Goal: Information Seeking & Learning: Learn about a topic

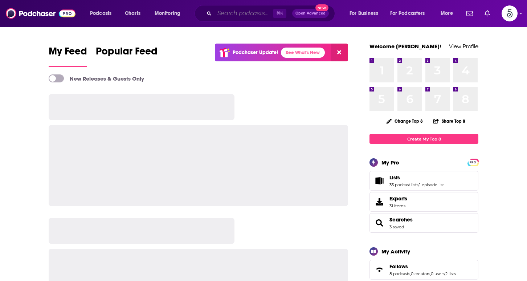
click at [219, 15] on input "Search podcasts, credits, & more..." at bounding box center [243, 14] width 58 height 12
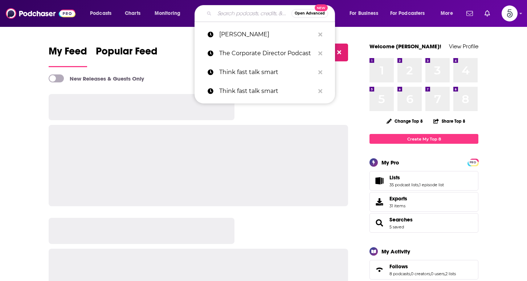
paste input "Inspired with Alexa von Tobel"
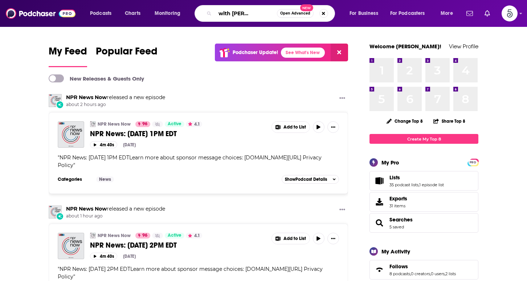
type input "Inspired with Alexa von Tobel"
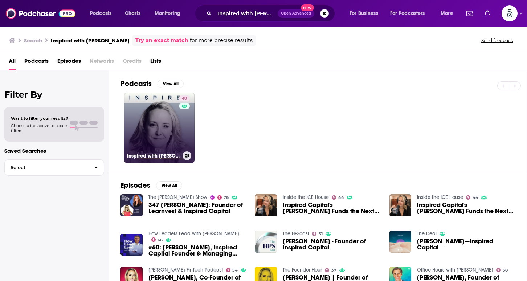
click at [158, 120] on link "40 Inspired with Alexa von Tobel" at bounding box center [159, 127] width 70 height 70
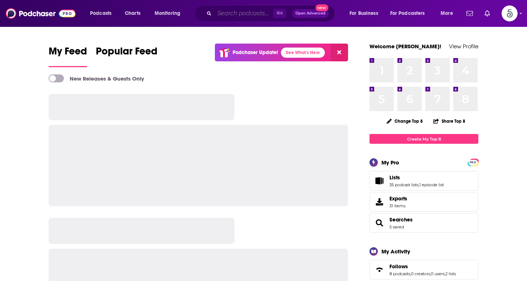
click at [229, 12] on input "Search podcasts, credits, & more..." at bounding box center [243, 14] width 58 height 12
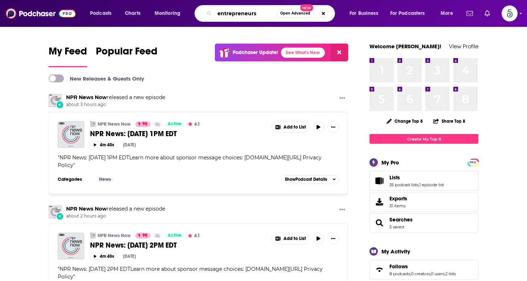
type input "entrepreneurs"
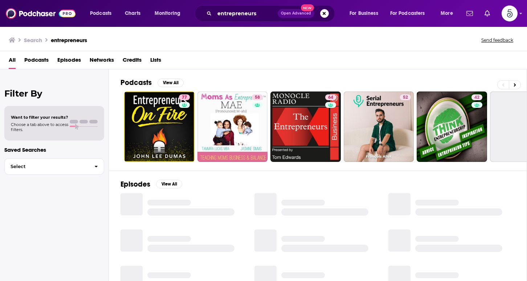
click at [37, 60] on span "Podcasts" at bounding box center [36, 61] width 24 height 15
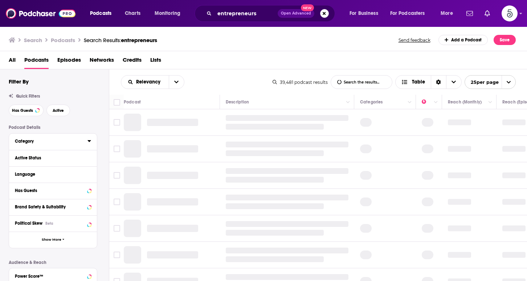
scroll to position [14, 0]
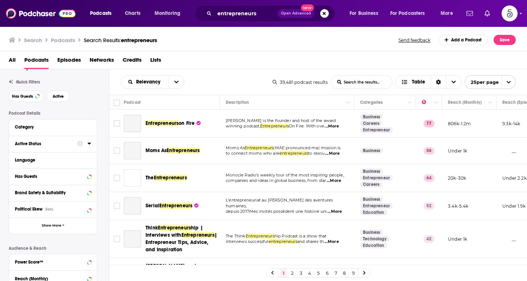
click at [89, 145] on icon at bounding box center [89, 143] width 4 height 6
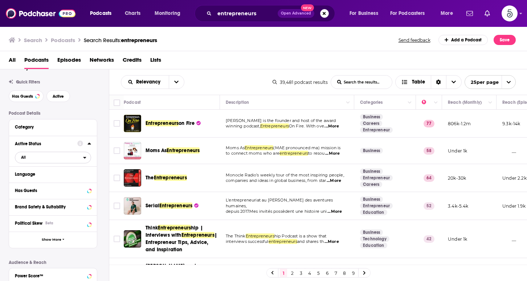
click at [43, 156] on span "All" at bounding box center [49, 156] width 68 height 9
click at [40, 181] on span "Active" at bounding box center [37, 181] width 39 height 4
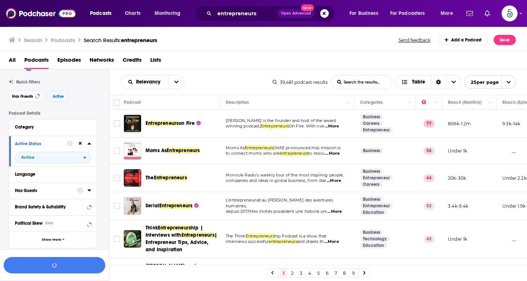
click at [49, 191] on div "Has Guests" at bounding box center [44, 190] width 58 height 5
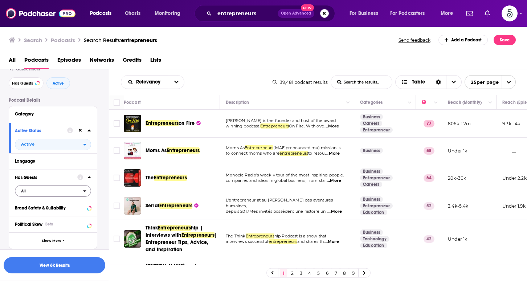
scroll to position [28, 0]
click at [42, 192] on span "All" at bounding box center [49, 189] width 68 height 9
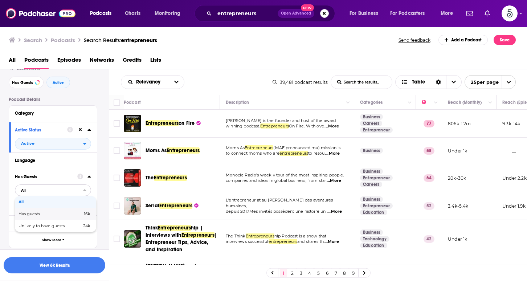
click at [43, 215] on span "Has guests" at bounding box center [39, 214] width 42 height 4
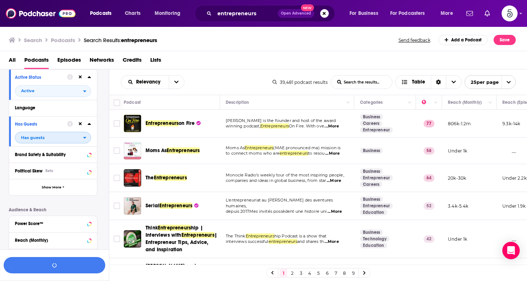
scroll to position [132, 0]
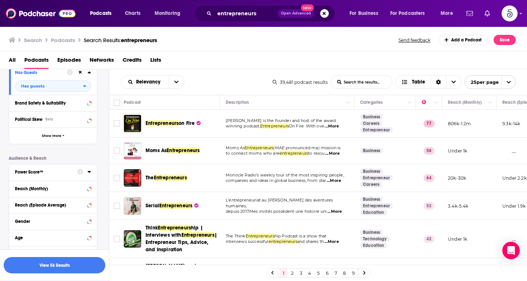
click at [70, 171] on div "Power Score™" at bounding box center [44, 171] width 58 height 5
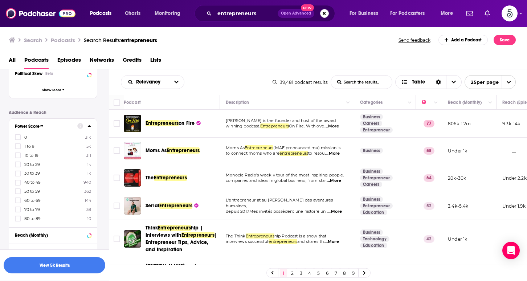
scroll to position [178, 0]
click at [16, 191] on icon at bounding box center [18, 190] width 4 height 3
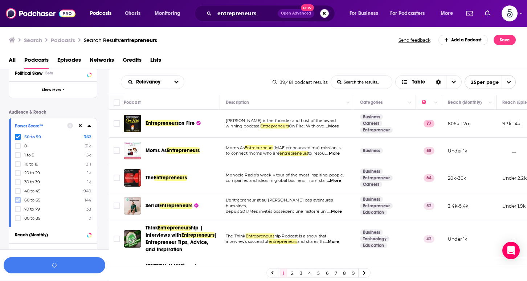
click at [16, 201] on icon at bounding box center [18, 200] width 4 height 4
click at [16, 209] on icon at bounding box center [18, 208] width 4 height 3
click at [16, 216] on icon at bounding box center [18, 218] width 4 height 4
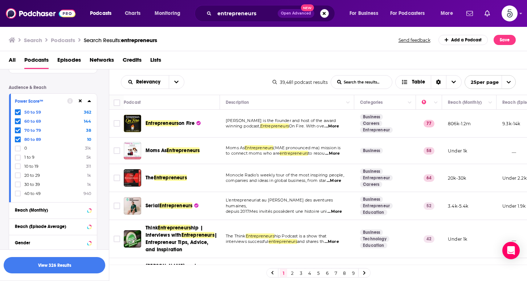
scroll to position [204, 0]
click at [101, 111] on div "Podcast Details Category Active Status Active Language Has Guests Has guests Br…" at bounding box center [59, 110] width 100 height 378
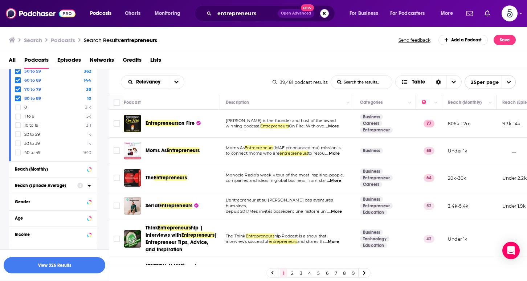
scroll to position [258, 0]
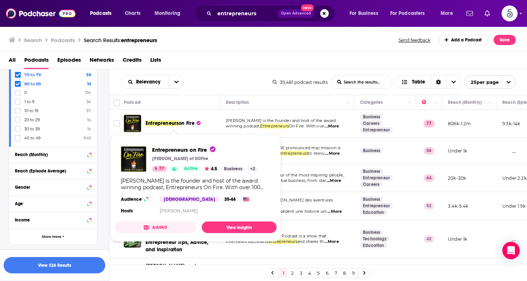
click at [178, 123] on span "Entrepreneurs" at bounding box center [161, 123] width 33 height 6
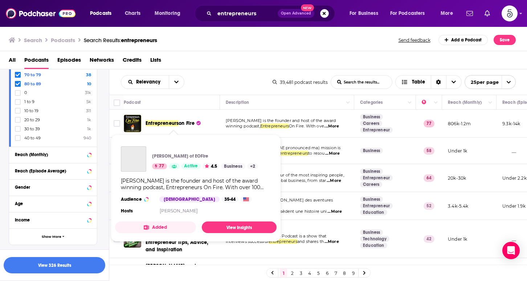
click at [174, 125] on span "Entrepreneurs" at bounding box center [161, 123] width 33 height 6
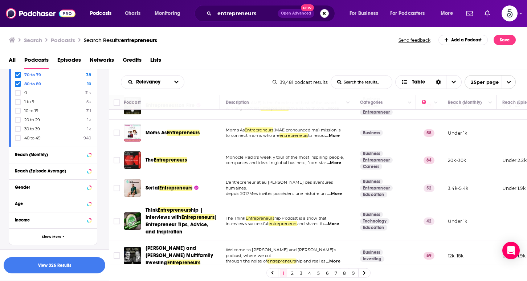
scroll to position [21, 0]
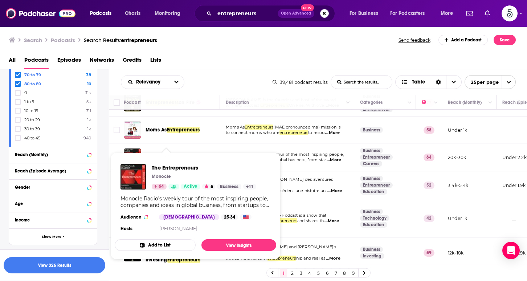
click at [177, 154] on span "The Entrepreneurs Monocle 64 Active 5 Business + 11 Monocle Radio’s weekly tour…" at bounding box center [195, 205] width 161 height 107
click at [168, 165] on span "The Entrepreneurs" at bounding box center [204, 167] width 104 height 7
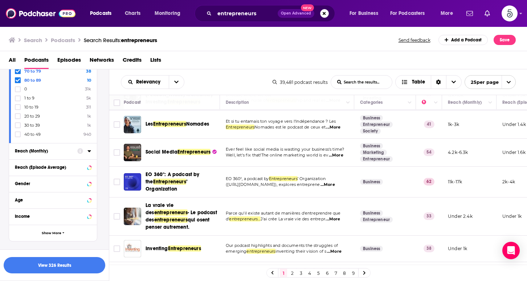
scroll to position [278, 0]
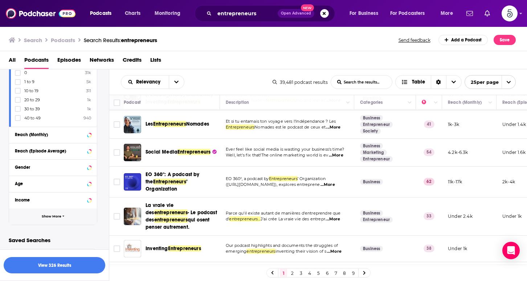
click at [58, 217] on span "Show More" at bounding box center [52, 216] width 20 height 4
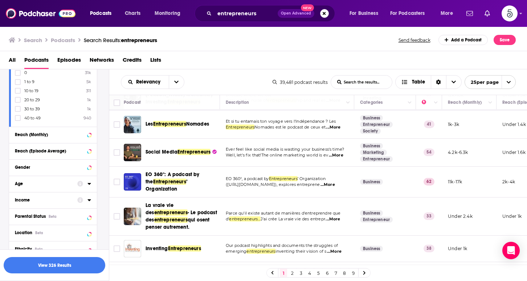
scroll to position [314, 0]
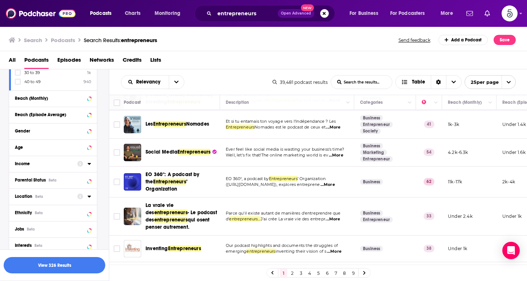
click at [69, 197] on div "Location Beta" at bounding box center [44, 196] width 58 height 5
click at [90, 195] on icon at bounding box center [88, 196] width 3 height 2
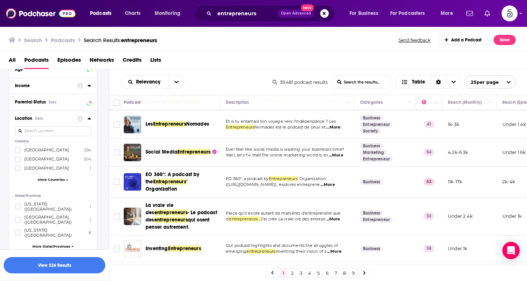
scroll to position [401, 0]
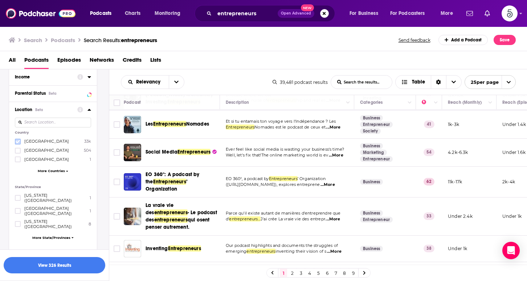
click at [16, 141] on icon at bounding box center [18, 141] width 4 height 3
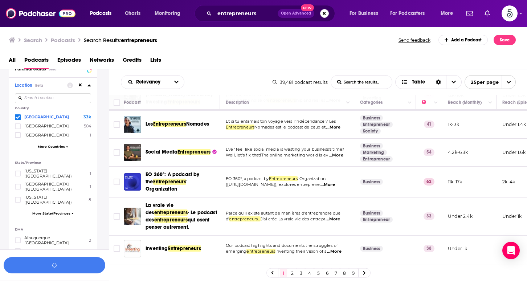
scroll to position [430, 0]
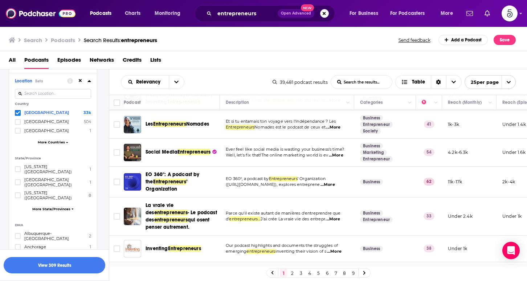
click at [54, 141] on span "More Countries" at bounding box center [51, 142] width 27 height 4
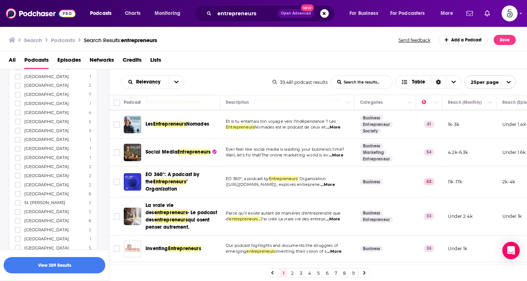
scroll to position [685, 0]
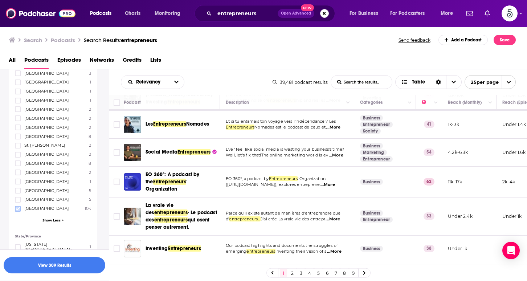
click at [17, 206] on icon at bounding box center [18, 208] width 4 height 4
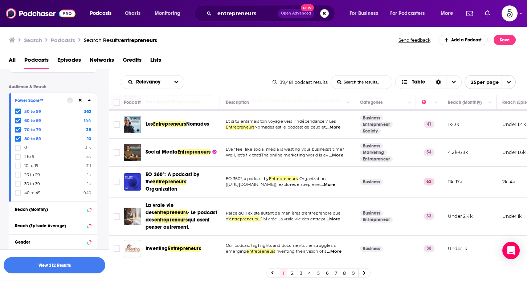
scroll to position [209, 0]
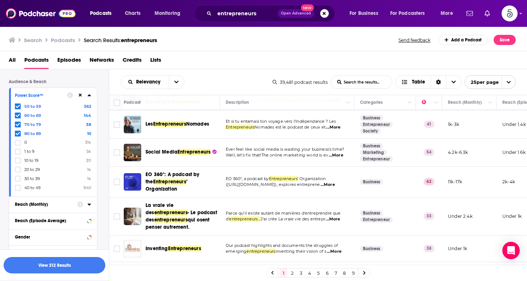
click at [50, 261] on button "View 312 Results" at bounding box center [55, 265] width 102 height 16
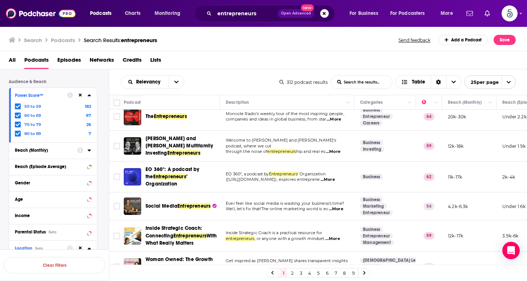
scroll to position [40, 0]
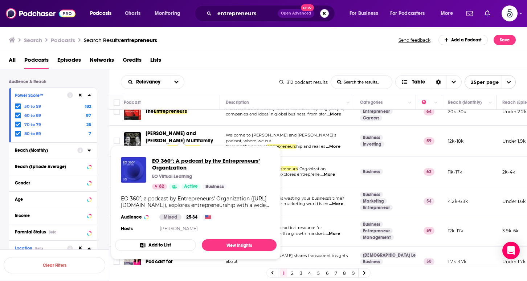
click at [185, 168] on span "EO 360°: A podcast by the Entrepreneurs’ Organization" at bounding box center [211, 164] width 119 height 14
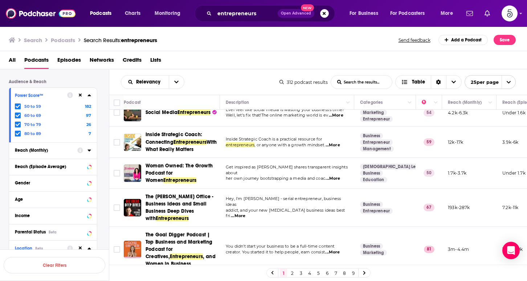
scroll to position [129, 0]
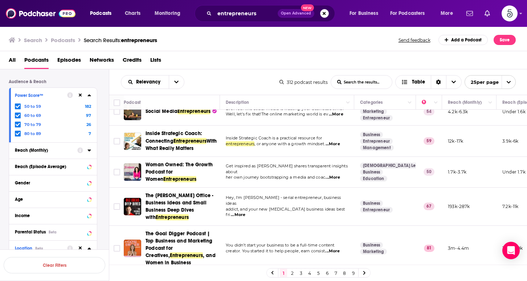
click at [245, 212] on span "...More" at bounding box center [238, 215] width 15 height 6
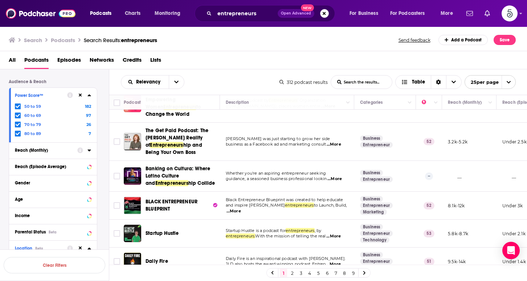
scroll to position [622, 0]
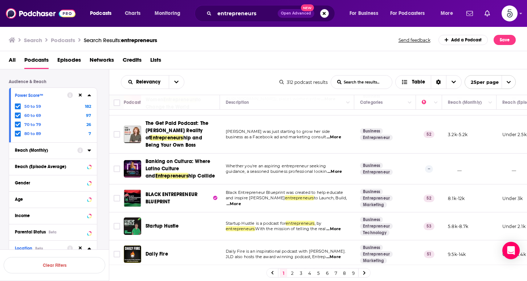
click at [291, 271] on link "2" at bounding box center [291, 272] width 7 height 9
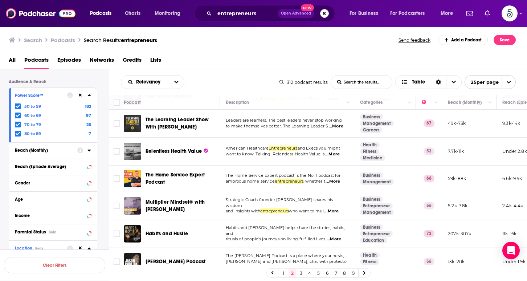
scroll to position [411, 0]
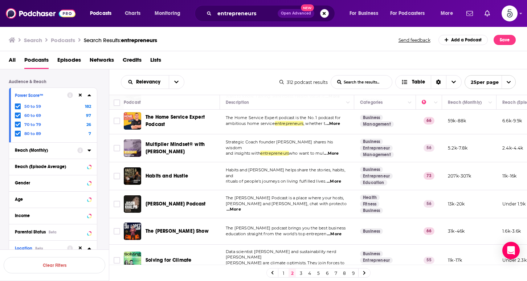
click at [334, 178] on span "...More" at bounding box center [333, 181] width 15 height 6
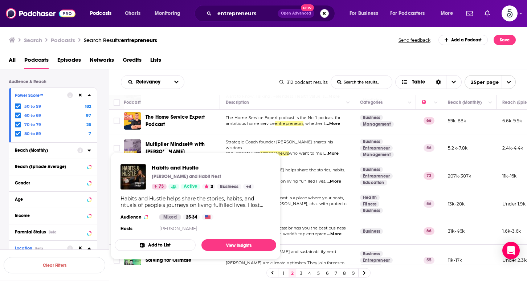
click at [177, 167] on span "Habits and Hustle" at bounding box center [203, 167] width 102 height 7
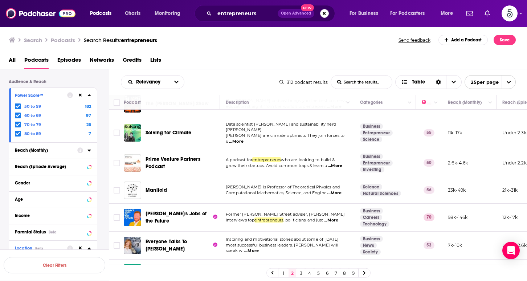
scroll to position [551, 0]
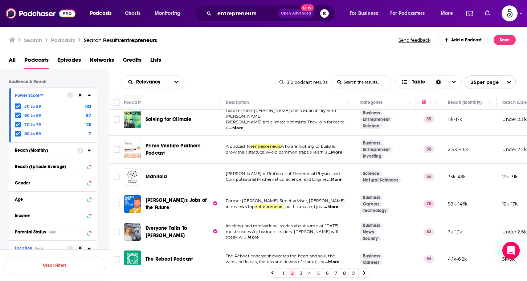
click at [301, 274] on link "3" at bounding box center [300, 272] width 7 height 9
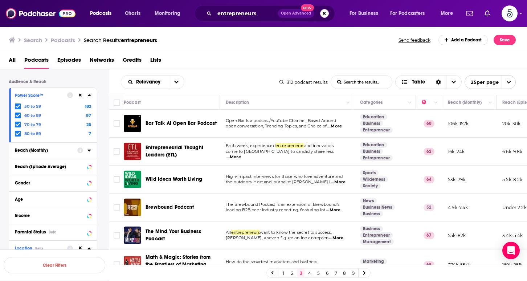
click at [338, 126] on span "...More" at bounding box center [334, 126] width 15 height 6
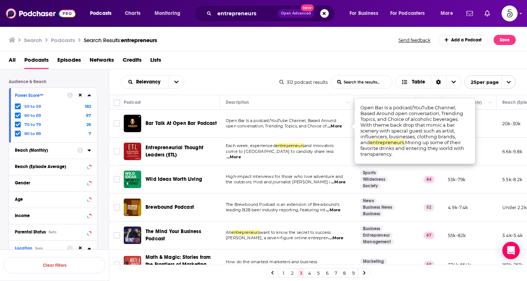
click at [258, 147] on span "Each week, experienced" at bounding box center [251, 145] width 50 height 5
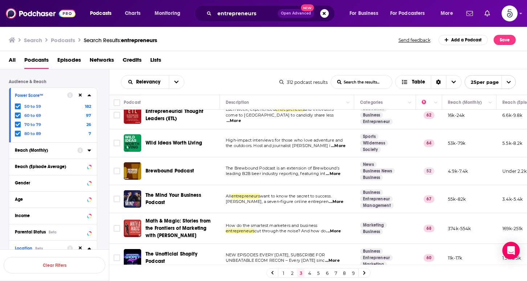
scroll to position [58, 0]
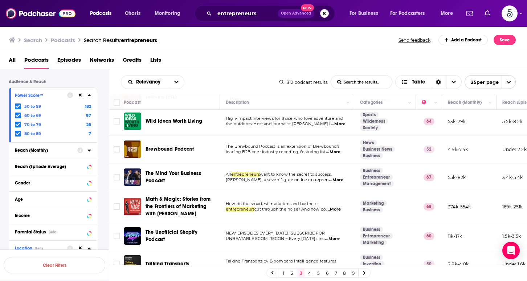
click at [335, 180] on span "...More" at bounding box center [336, 180] width 15 height 6
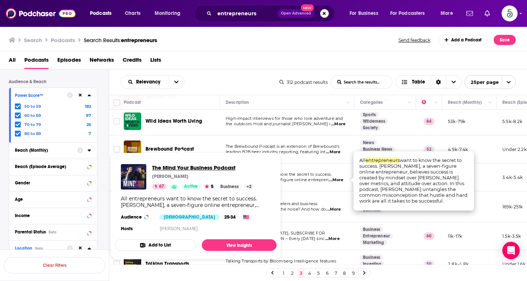
click at [167, 166] on span "The Mind Your Business Podcast" at bounding box center [203, 167] width 102 height 7
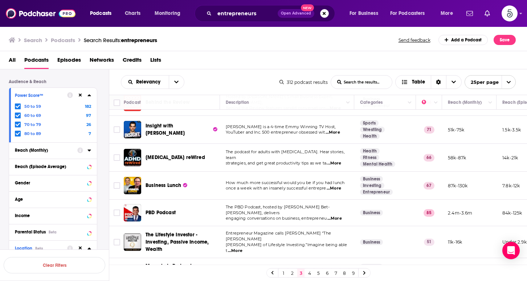
scroll to position [461, 0]
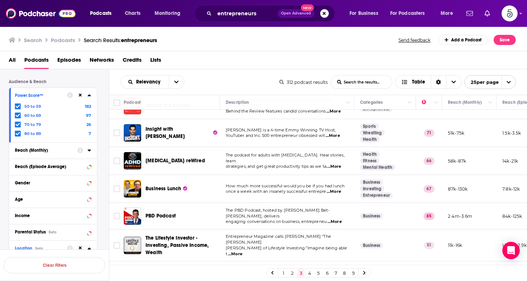
click at [335, 136] on span "...More" at bounding box center [332, 136] width 15 height 6
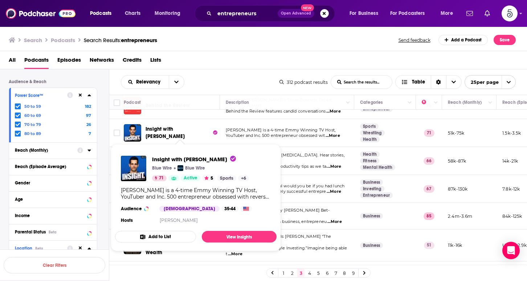
click at [185, 133] on span "Insight with [PERSON_NAME]" at bounding box center [164, 132] width 39 height 13
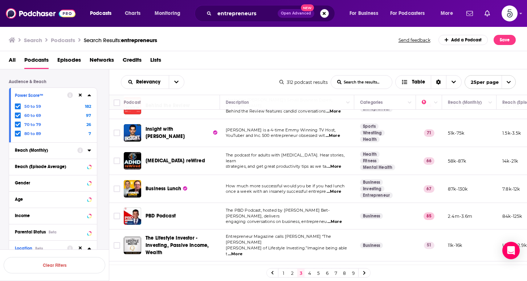
scroll to position [485, 0]
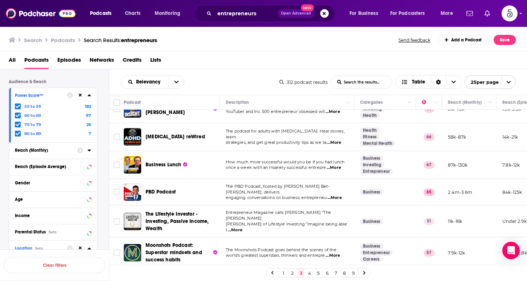
click at [337, 166] on span "...More" at bounding box center [333, 168] width 15 height 6
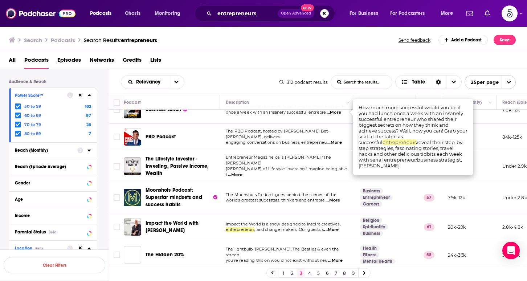
click at [281, 163] on span "Entrepreneur Magazine calls Justin Donald “The Warren" at bounding box center [278, 159] width 105 height 11
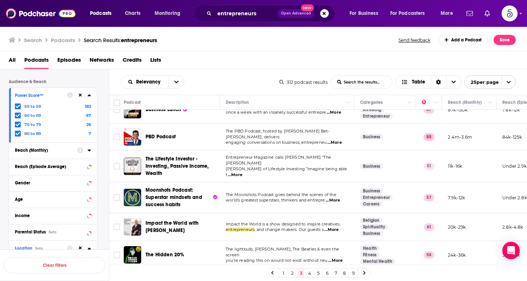
scroll to position [543, 0]
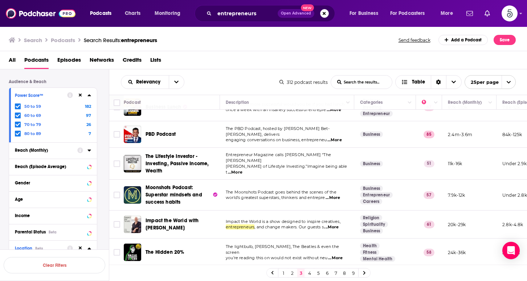
click at [309, 273] on link "4" at bounding box center [309, 272] width 7 height 9
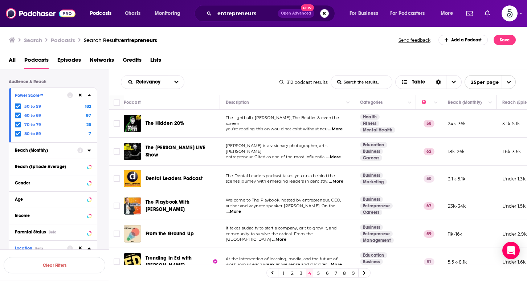
click at [300, 272] on link "3" at bounding box center [300, 272] width 7 height 9
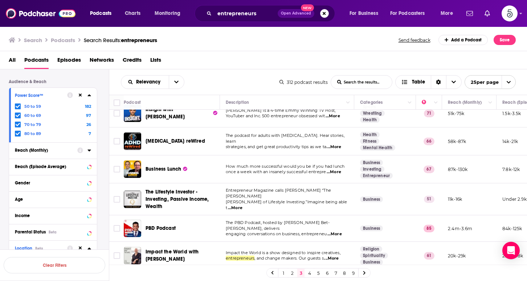
scroll to position [543, 0]
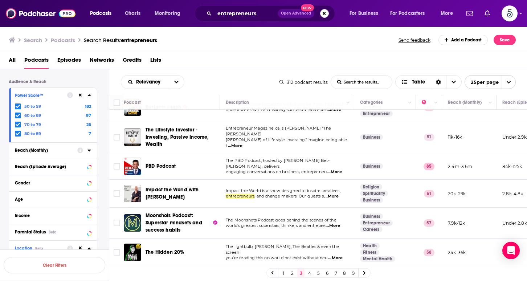
click at [339, 255] on span "...More" at bounding box center [335, 258] width 15 height 6
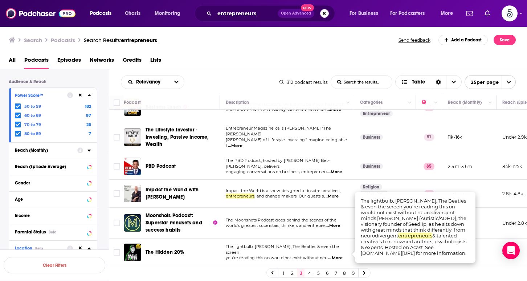
click at [308, 272] on link "4" at bounding box center [309, 272] width 7 height 9
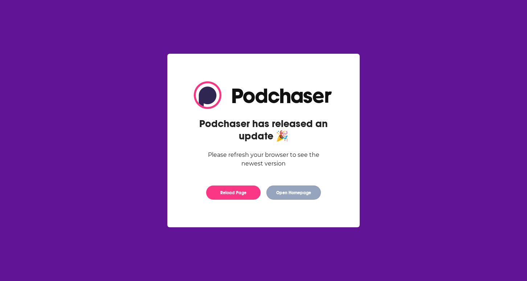
click at [281, 192] on button "Open Homepage" at bounding box center [293, 192] width 54 height 14
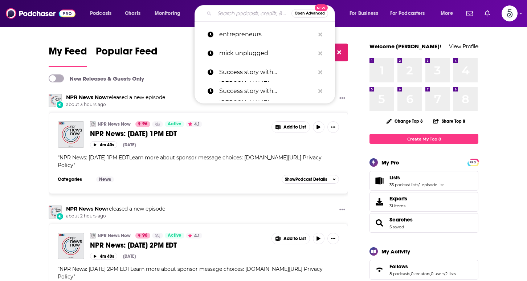
click at [236, 16] on input "Search podcasts, credits, & more..." at bounding box center [252, 14] width 77 height 12
click at [240, 31] on p "entrepreneurs" at bounding box center [266, 34] width 95 height 19
type input "entrepreneurs"
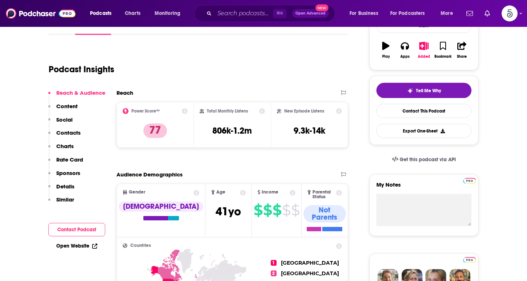
scroll to position [51, 0]
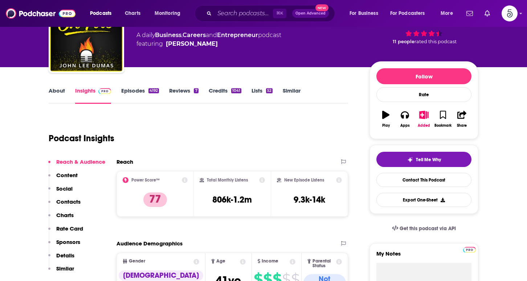
click at [135, 90] on link "Episodes 4192" at bounding box center [140, 95] width 38 height 17
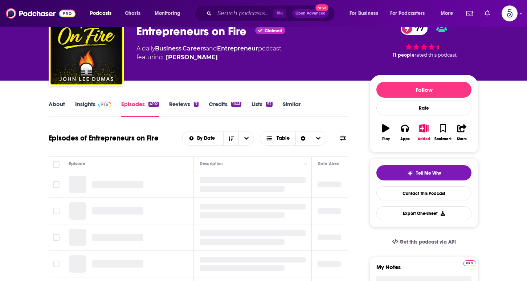
scroll to position [50, 0]
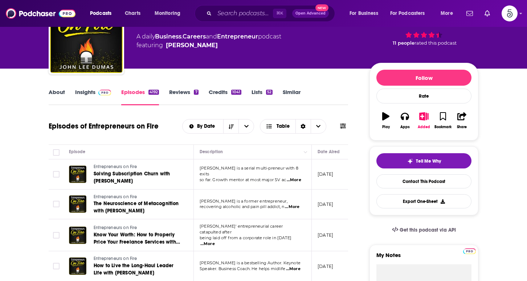
click at [54, 95] on link "About" at bounding box center [57, 96] width 16 height 17
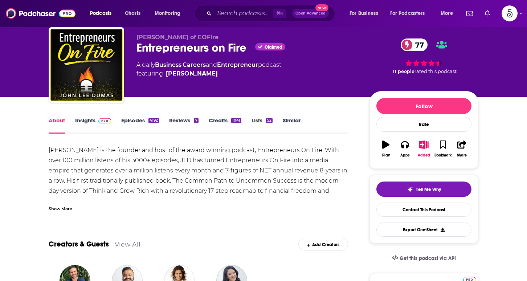
scroll to position [22, 0]
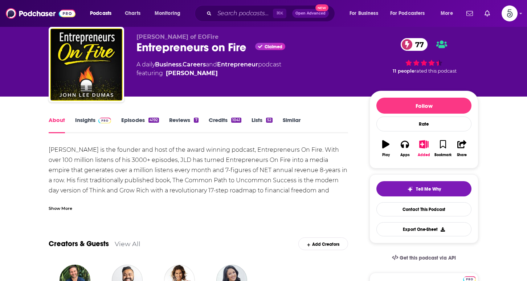
click at [130, 118] on link "Episodes 4192" at bounding box center [140, 124] width 38 height 17
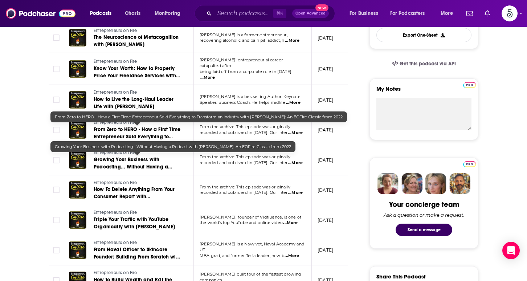
scroll to position [234, 0]
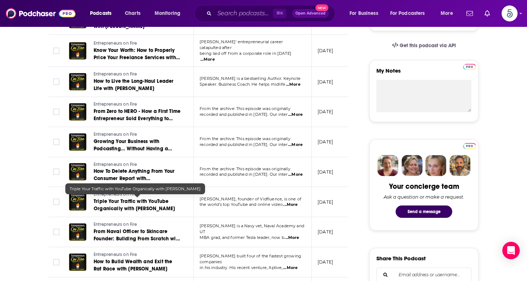
click at [147, 201] on span "Triple Your Traffic with YouTube Organically with Elizabeth Germain" at bounding box center [134, 204] width 81 height 13
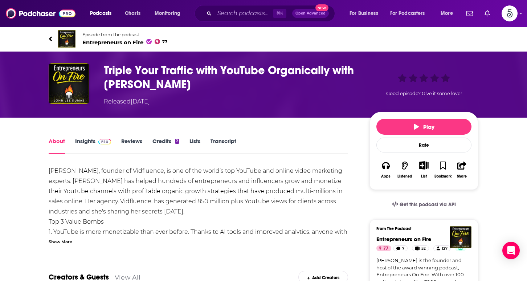
click at [82, 139] on link "Insights" at bounding box center [93, 145] width 36 height 17
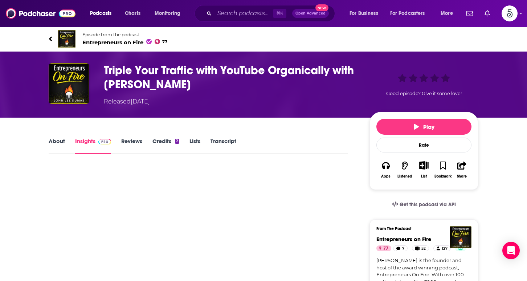
click at [114, 42] on span "Entrepreneurs on Fire 77" at bounding box center [124, 42] width 85 height 7
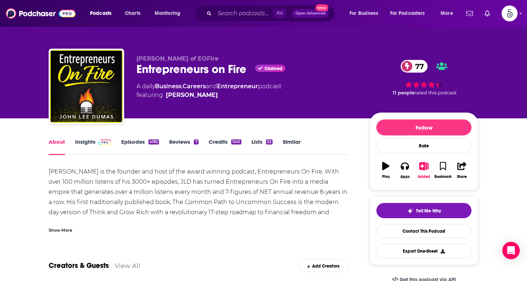
click at [91, 144] on link "Insights" at bounding box center [93, 146] width 36 height 17
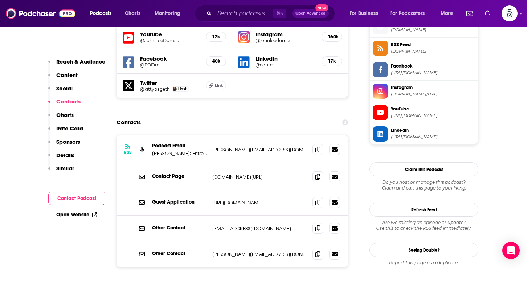
scroll to position [665, 0]
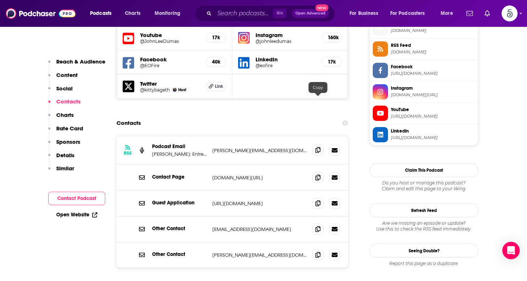
click at [321, 144] on span at bounding box center [317, 149] width 11 height 11
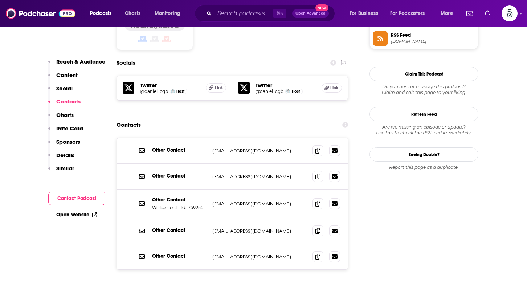
scroll to position [617, 0]
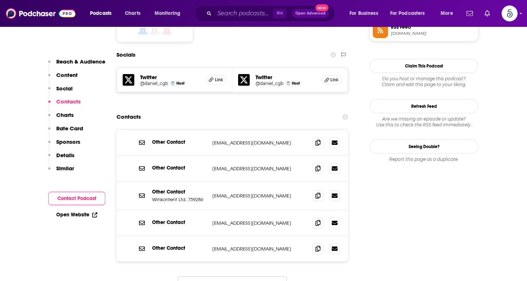
click at [222, 276] on button "Load More..." at bounding box center [232, 286] width 109 height 20
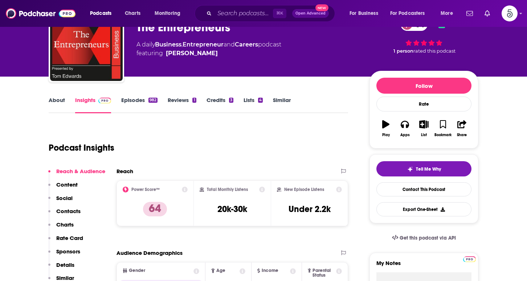
scroll to position [0, 0]
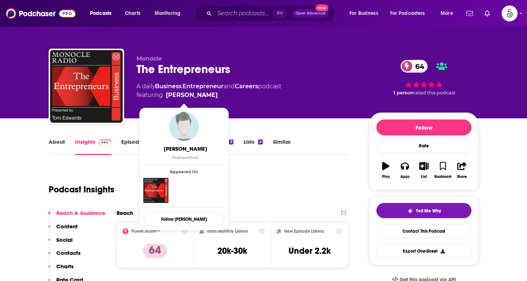
drag, startPoint x: 206, startPoint y: 95, endPoint x: 202, endPoint y: 93, distance: 4.6
click at [202, 93] on span "featuring Daniel Bach" at bounding box center [208, 95] width 145 height 9
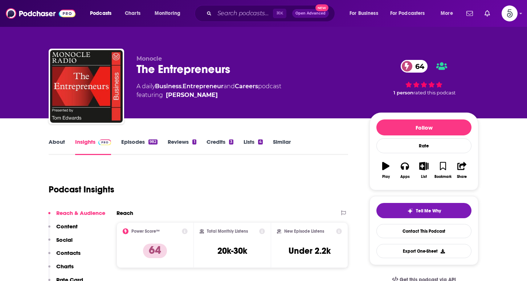
copy span "Daniel Bach"
click at [127, 143] on link "Episodes 982" at bounding box center [139, 146] width 36 height 17
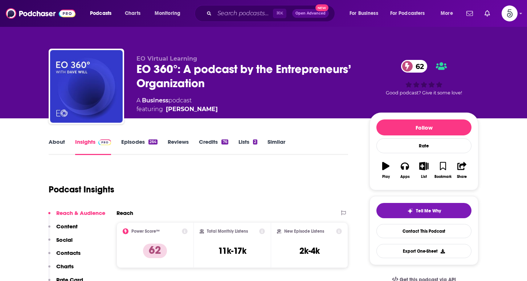
click at [54, 141] on link "About" at bounding box center [57, 146] width 16 height 17
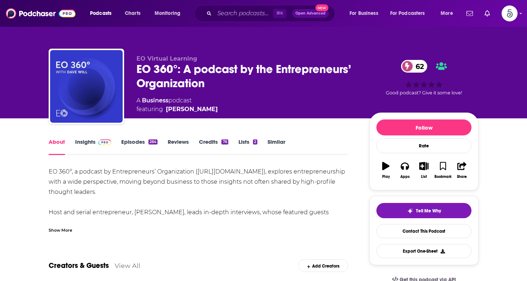
click at [65, 231] on div "Show More" at bounding box center [61, 229] width 24 height 7
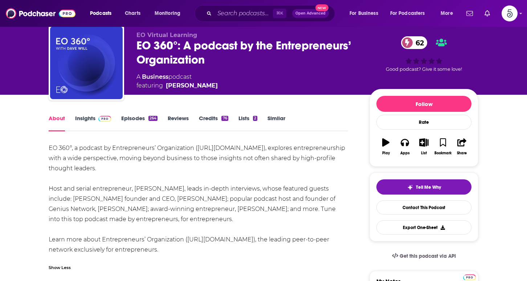
scroll to position [25, 0]
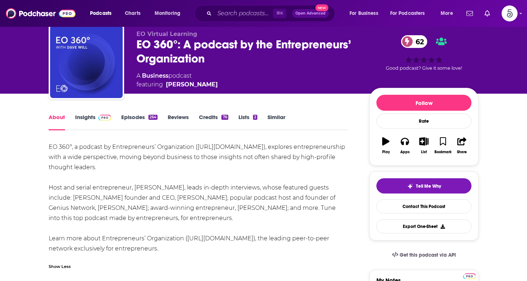
click at [87, 116] on link "Insights" at bounding box center [93, 122] width 36 height 17
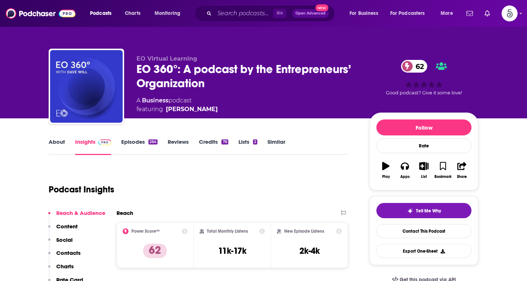
click at [134, 141] on link "Episodes 264" at bounding box center [139, 146] width 36 height 17
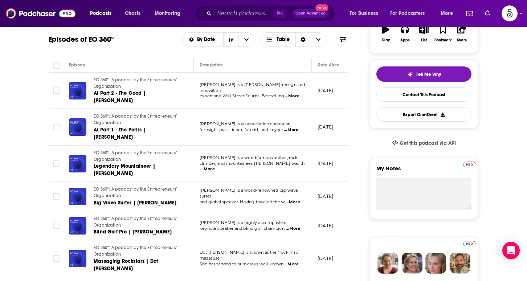
scroll to position [143, 0]
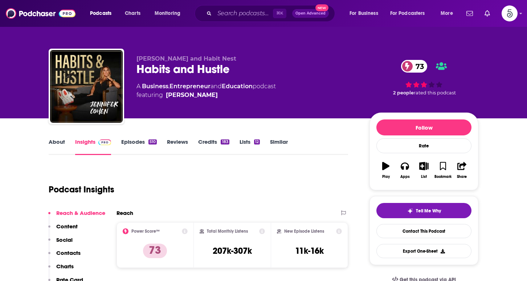
click at [133, 141] on link "Episodes 510" at bounding box center [139, 146] width 36 height 17
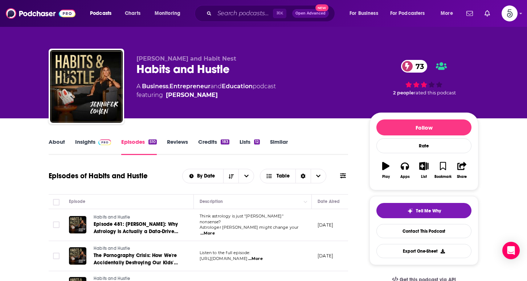
click at [84, 141] on link "Insights" at bounding box center [93, 146] width 36 height 17
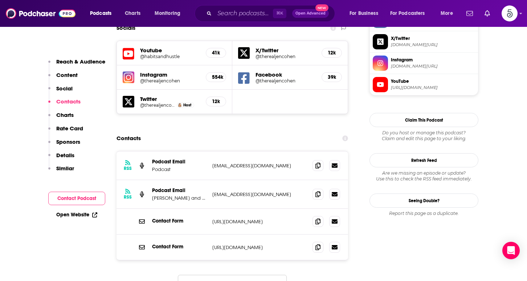
scroll to position [650, 0]
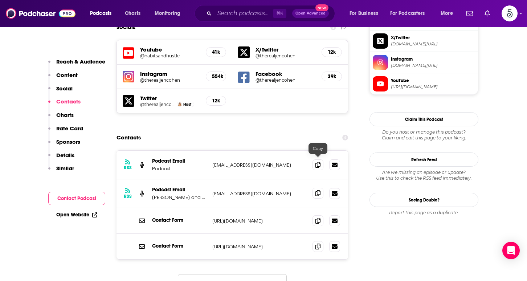
click at [319, 190] on icon at bounding box center [317, 193] width 5 height 6
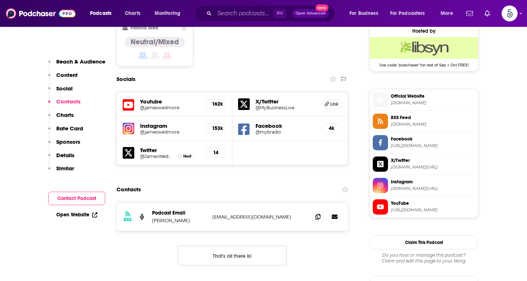
scroll to position [632, 0]
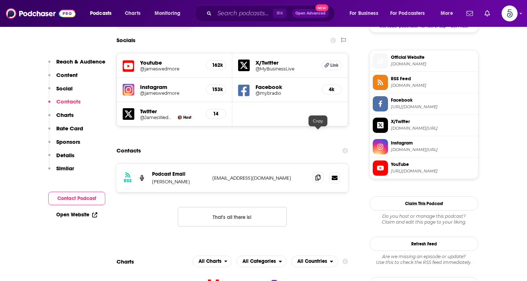
click at [317, 174] on icon at bounding box center [317, 177] width 5 height 6
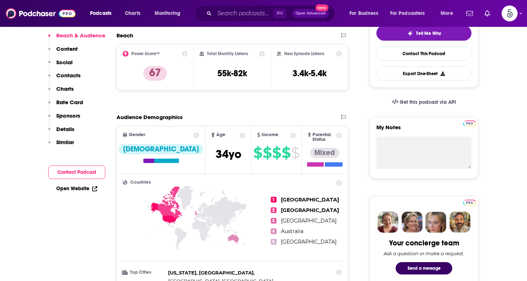
scroll to position [0, 0]
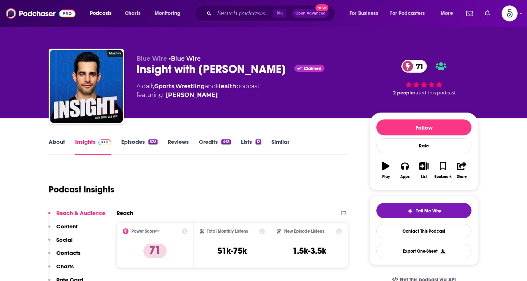
click at [133, 138] on link "Episodes 825" at bounding box center [139, 146] width 36 height 17
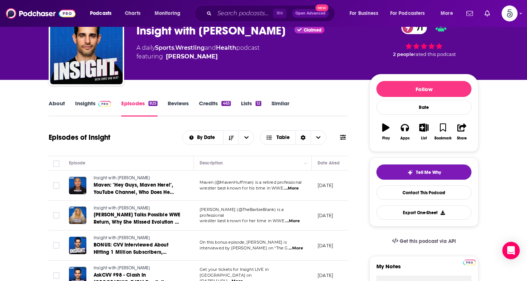
scroll to position [37, 0]
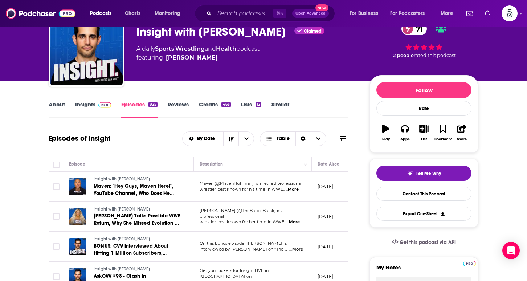
click at [59, 106] on link "About" at bounding box center [57, 109] width 16 height 17
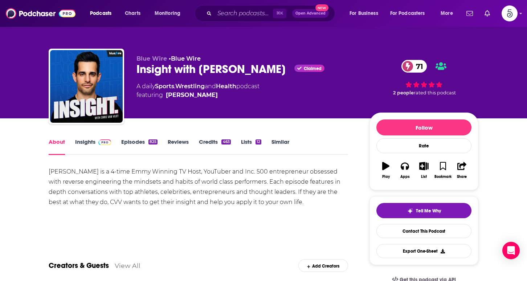
drag, startPoint x: 134, startPoint y: 70, endPoint x: 275, endPoint y: 66, distance: 140.4
click at [275, 66] on div "Blue Wire • Blue Wire Insight with [PERSON_NAME] Claimed 71 A daily Sports , Wr…" at bounding box center [263, 88] width 429 height 78
copy h1 "Insight with [PERSON_NAME]"
